Goal: Information Seeking & Learning: Find specific fact

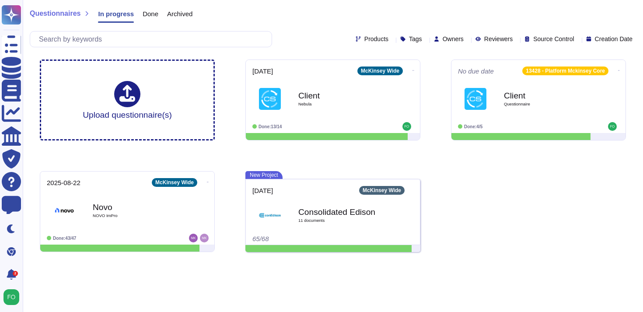
click at [392, 36] on div at bounding box center [392, 39] width 0 height 7
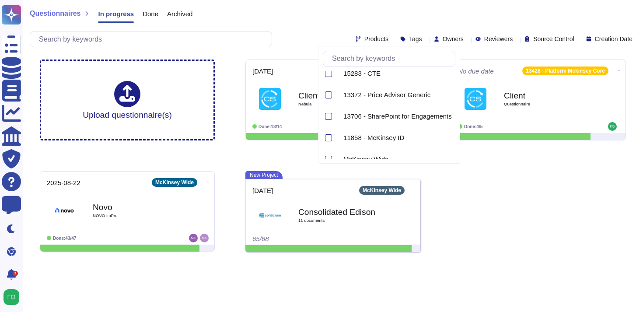
scroll to position [211, 0]
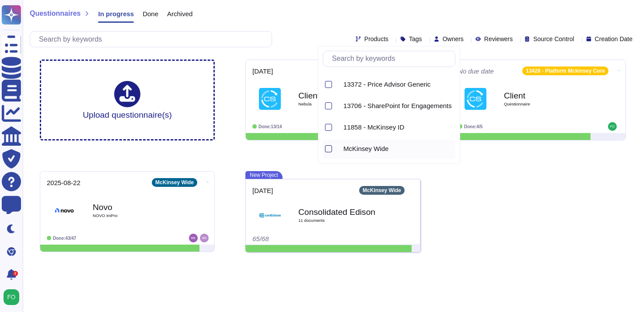
click at [327, 147] on div at bounding box center [328, 148] width 7 height 7
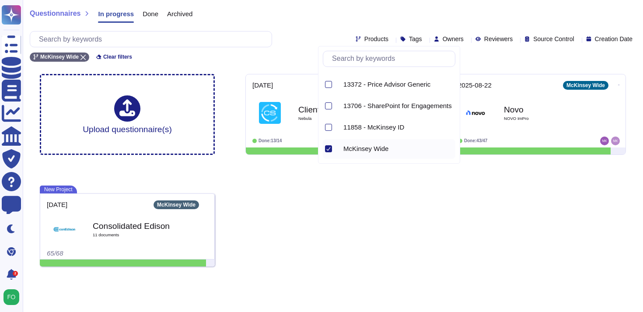
click at [292, 217] on div "Upload questionnaire(s) [DATE] McKinsey Wide Client Nebula Done: 13/14 [DATE] M…" at bounding box center [333, 170] width 600 height 206
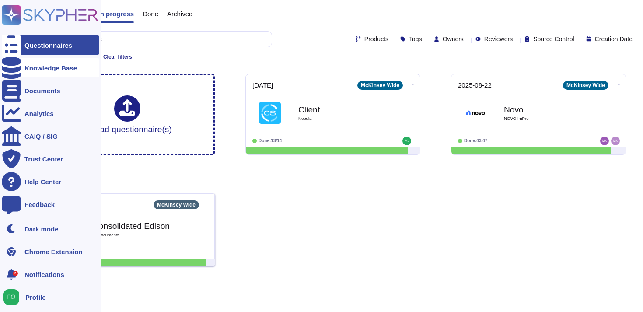
click at [37, 66] on div "Knowledge Base" at bounding box center [50, 68] width 52 height 7
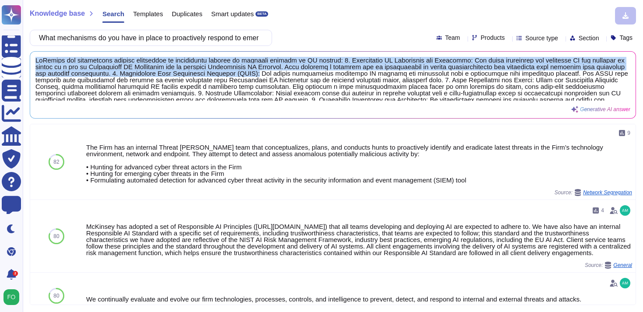
drag, startPoint x: 350, startPoint y: 73, endPoint x: 31, endPoint y: 59, distance: 319.0
click at [31, 59] on div "Generative AI answer" at bounding box center [332, 85] width 605 height 66
copy span "[PERSON_NAME] has established several mechanisms to proactively respond to emer…"
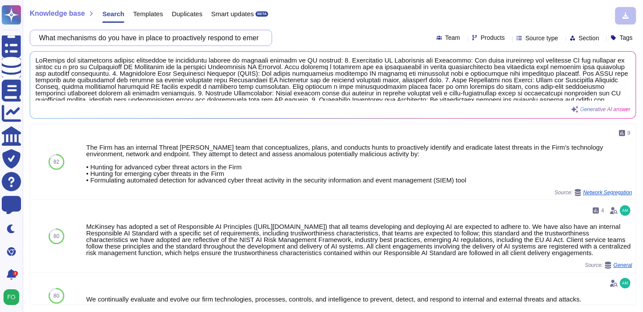
click at [255, 38] on input "What mechanisms do you have in place to proactively respond to emerging threats…" at bounding box center [149, 37] width 228 height 15
drag, startPoint x: 47, startPoint y: 36, endPoint x: 227, endPoint y: 39, distance: 180.6
click at [219, 38] on input "What mechanisms do you have in place to proactively respond to emerging threats…" at bounding box center [149, 37] width 228 height 15
click at [305, 39] on div "What mechanisms do you have in place to proactively respond to emerging threats…" at bounding box center [333, 38] width 606 height 16
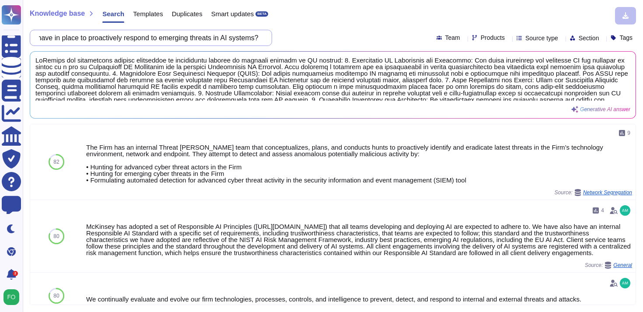
drag, startPoint x: 49, startPoint y: 37, endPoint x: 315, endPoint y: 45, distance: 265.9
click at [315, 45] on div "What mechanisms do you have in place to proactively respond to emerging threats…" at bounding box center [333, 38] width 606 height 16
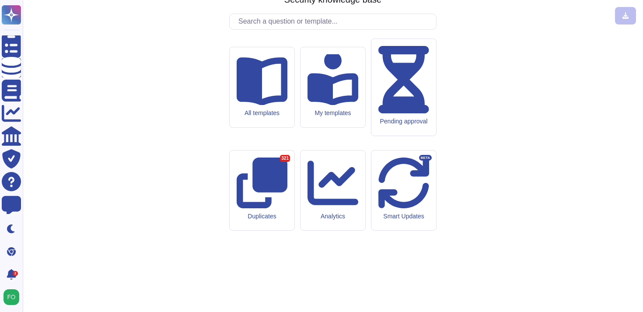
click at [300, 29] on input "text" at bounding box center [335, 21] width 202 height 15
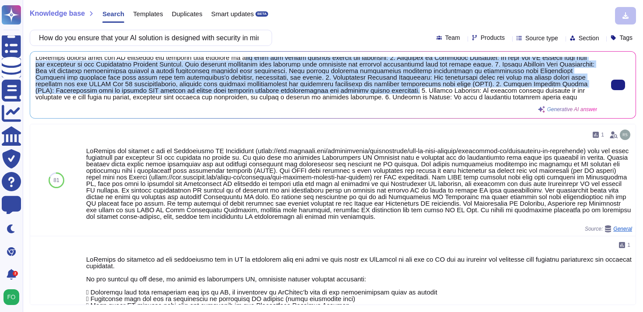
scroll to position [0, 0]
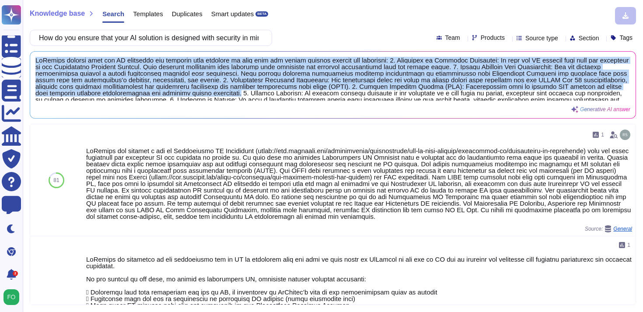
drag, startPoint x: 471, startPoint y: 83, endPoint x: 34, endPoint y: 59, distance: 437.4
click at [34, 59] on div "Generative AI answer" at bounding box center [332, 85] width 605 height 66
copy span "McKinsey ensures that our AI solutions are designed with security in mind from …"
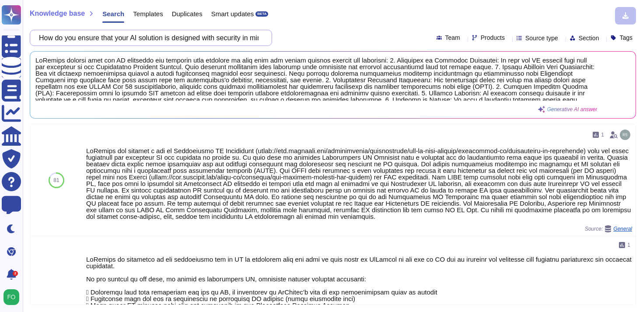
scroll to position [0, 126]
drag, startPoint x: 48, startPoint y: 36, endPoint x: 359, endPoint y: 59, distance: 312.1
click at [359, 59] on div "Knowledge base Search Templates Duplicates Smart updates BETA How do you ensure…" at bounding box center [333, 156] width 620 height 312
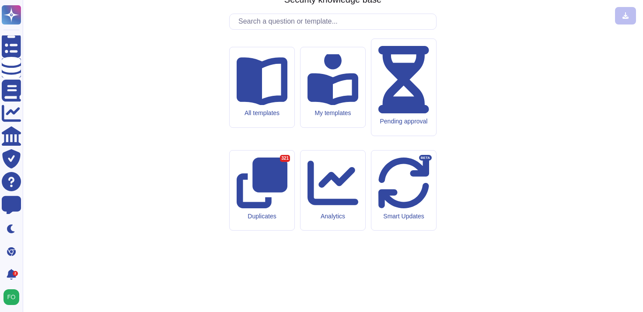
click at [367, 29] on input "text" at bounding box center [335, 21] width 202 height 15
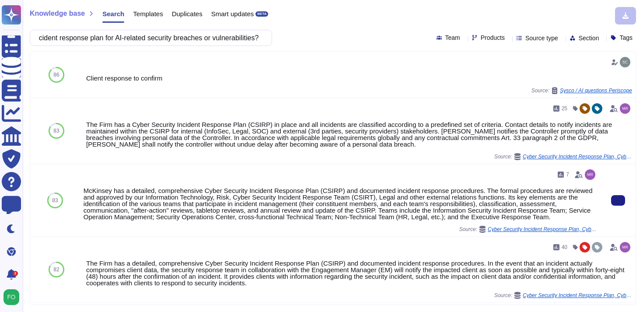
scroll to position [0, 0]
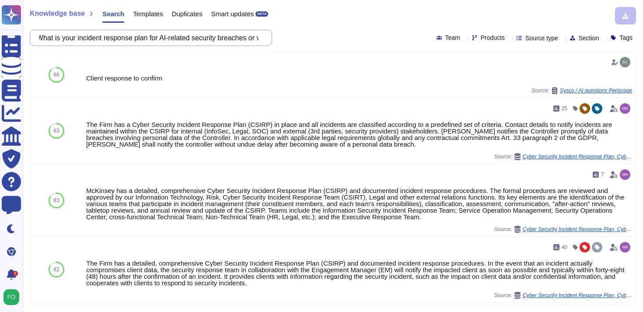
drag, startPoint x: 260, startPoint y: 40, endPoint x: 48, endPoint y: 29, distance: 211.9
click at [49, 30] on div "What is your incident response plan for AI-related security breaches or vulnera…" at bounding box center [151, 38] width 242 height 16
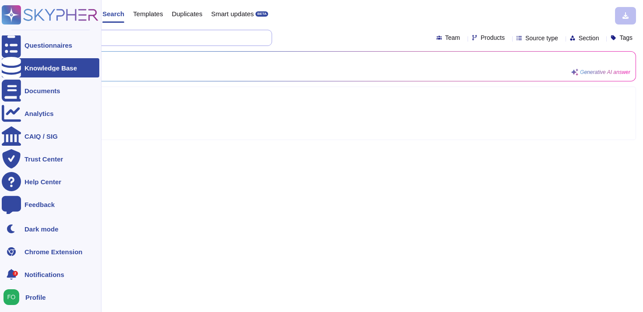
drag, startPoint x: 125, startPoint y: 35, endPoint x: 13, endPoint y: 32, distance: 112.8
click at [13, 32] on div "Questionnaires Knowledge Base Documents Analytics CAIQ / SIG Trust Center Help …" at bounding box center [321, 156] width 643 height 312
paste input "What steps do you take to ensure that your AI solution complies with ethical gu…"
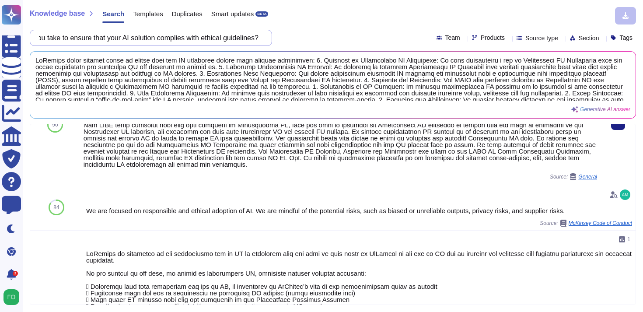
scroll to position [70, 0]
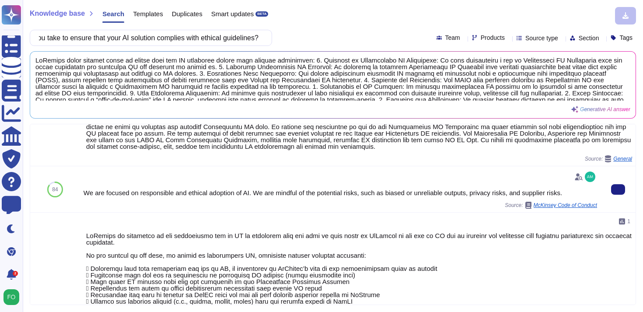
type input "What steps do you take to ensure that your AI solution complies with ethical gu…"
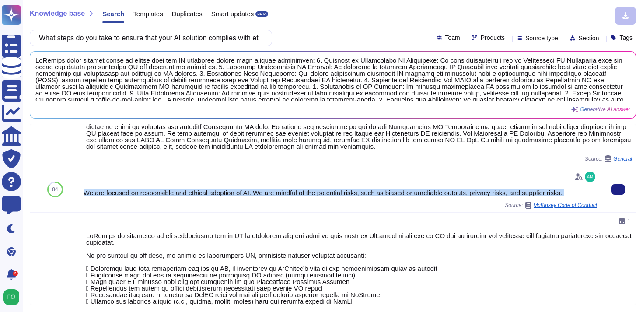
drag, startPoint x: 84, startPoint y: 193, endPoint x: 434, endPoint y: 202, distance: 349.4
click at [434, 202] on div "We are focused on responsible and ethical adoption of AI. We are mindful of the…" at bounding box center [339, 189] width 513 height 39
copy div "We are focused on responsible and ethical adoption of AI. We are mindful of the…"
